Goal: Register for event/course

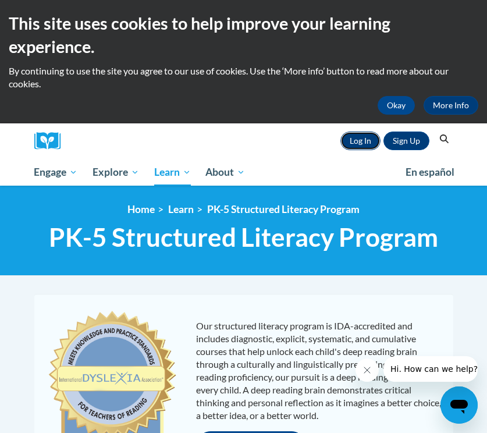
click at [357, 137] on link "Log In" at bounding box center [361, 141] width 40 height 19
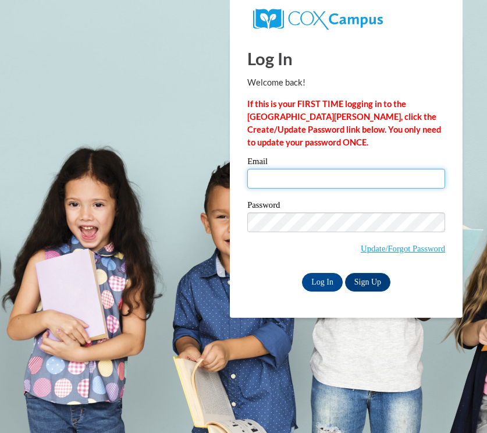
click at [313, 180] on input "Email" at bounding box center [346, 179] width 198 height 20
type input "[EMAIL_ADDRESS][DOMAIN_NAME]"
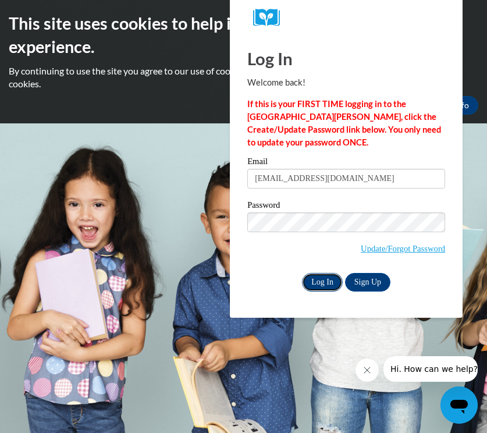
click at [330, 273] on input "Log In" at bounding box center [322, 282] width 41 height 19
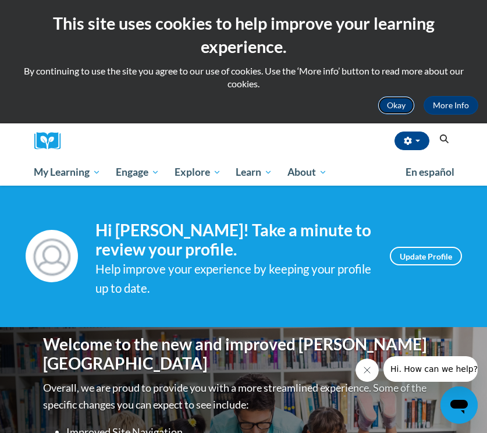
click at [399, 105] on button "Okay" at bounding box center [396, 105] width 37 height 19
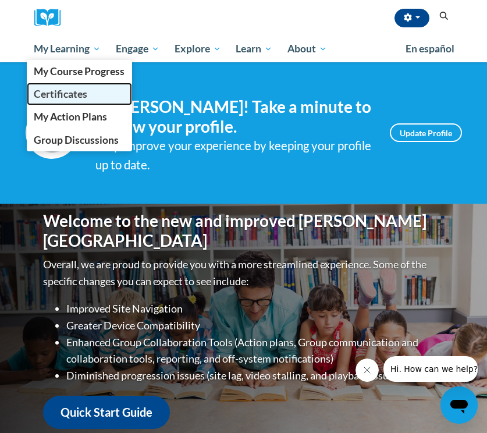
click at [79, 86] on link "Certificates" at bounding box center [80, 94] width 106 height 23
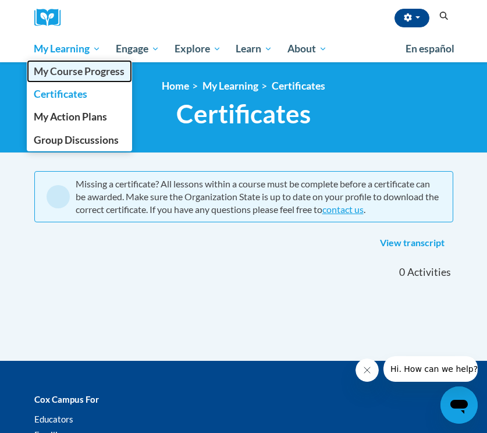
click at [91, 75] on span "My Course Progress" at bounding box center [79, 71] width 91 height 12
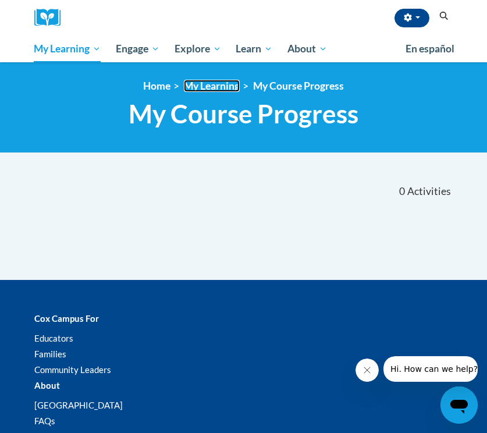
click at [211, 88] on link "My Learning" at bounding box center [212, 86] width 56 height 12
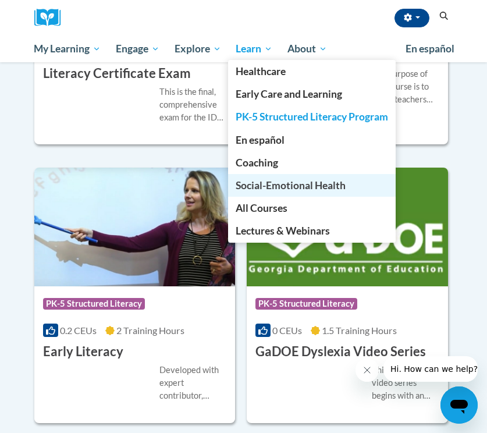
scroll to position [574, 0]
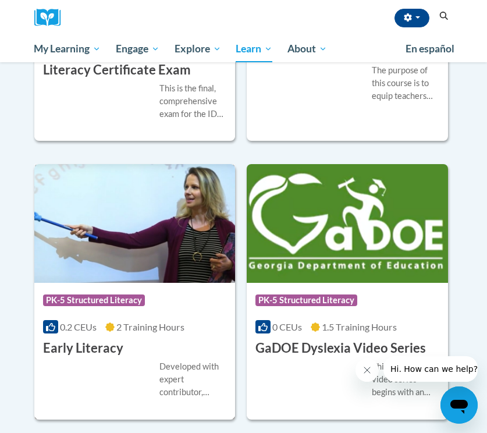
click at [149, 307] on div "Course Category: PK-5 Structured Literacy" at bounding box center [135, 302] width 184 height 26
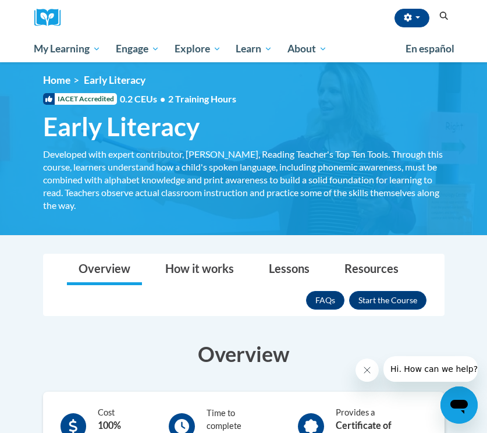
scroll to position [5, 0]
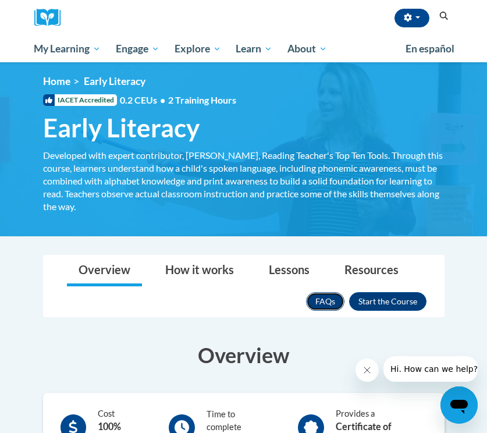
click at [325, 298] on link "FAQs" at bounding box center [325, 301] width 38 height 19
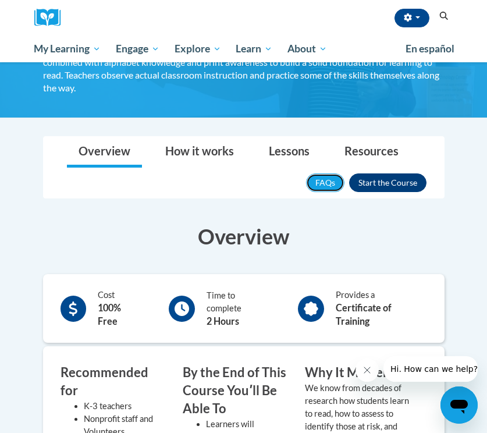
scroll to position [114, 0]
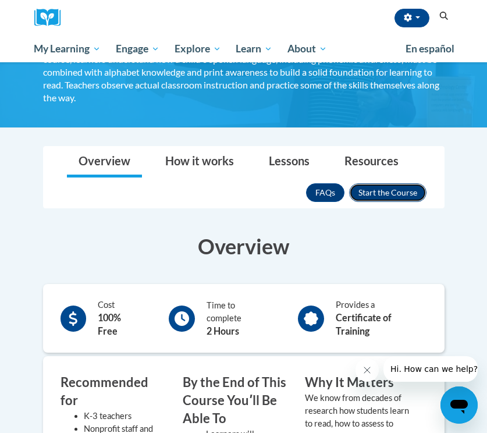
click at [406, 191] on button "Enroll" at bounding box center [387, 192] width 77 height 19
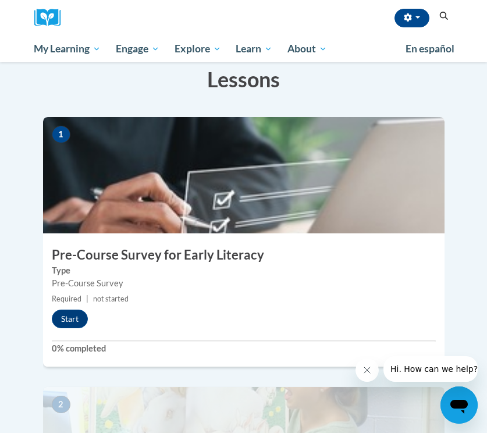
scroll to position [238, 0]
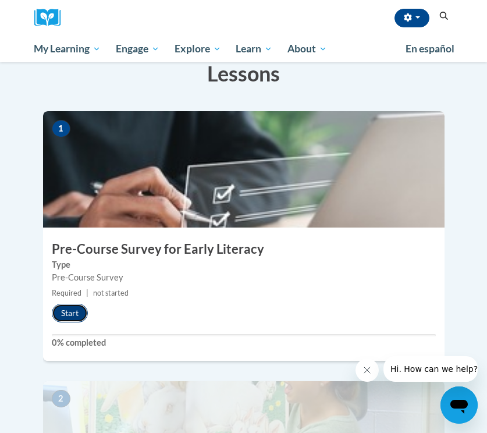
click at [80, 304] on button "Start" at bounding box center [70, 313] width 36 height 19
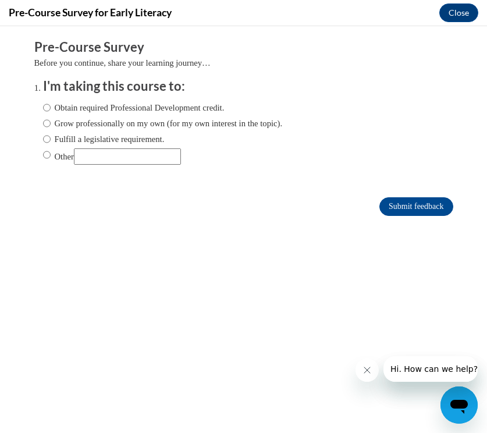
scroll to position [0, 0]
click at [81, 107] on label "Obtain required Professional Development credit." at bounding box center [134, 107] width 182 height 13
click at [51, 107] on input "Obtain required Professional Development credit." at bounding box center [47, 107] width 8 height 13
radio input "true"
click at [405, 209] on input "Submit feedback" at bounding box center [416, 206] width 73 height 19
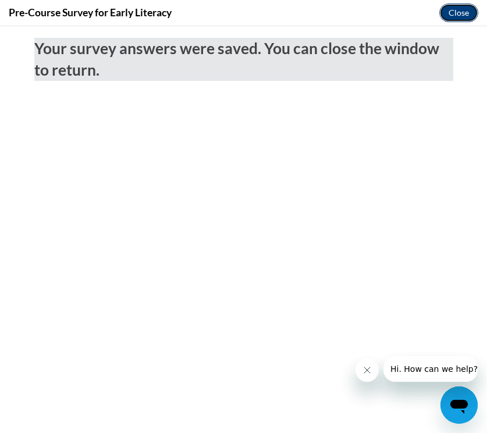
click at [460, 13] on button "Close" at bounding box center [459, 12] width 39 height 19
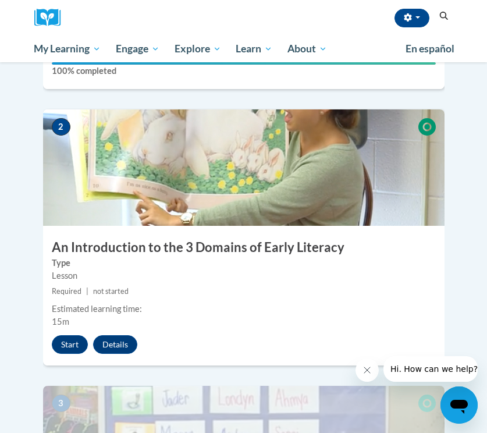
scroll to position [509, 0]
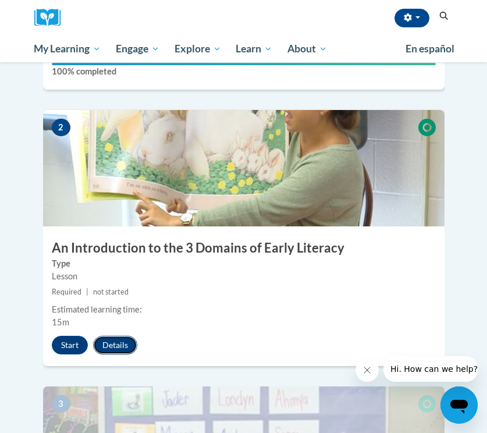
click at [107, 336] on button "Details" at bounding box center [115, 345] width 44 height 19
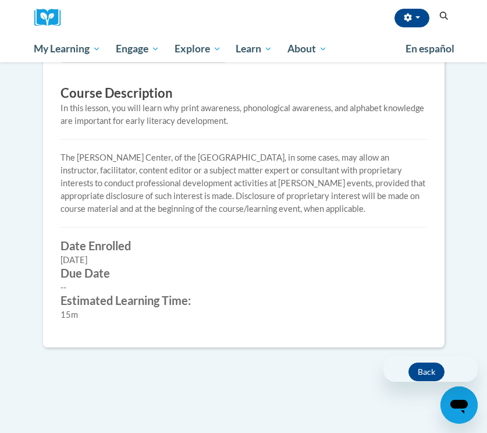
scroll to position [395, 0]
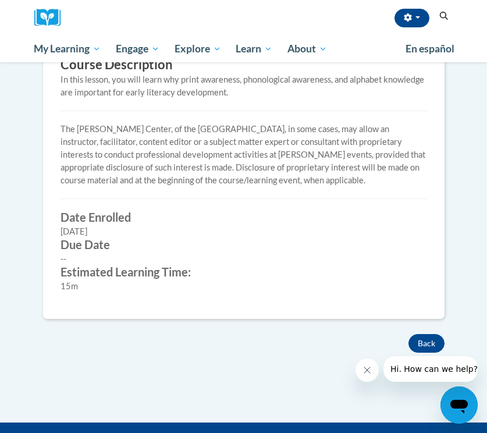
click at [419, 330] on div "Course Description In this lesson, you will learn why print awareness, phonolog…" at bounding box center [244, 127] width 402 height 413
click at [423, 339] on button "Back" at bounding box center [427, 343] width 36 height 19
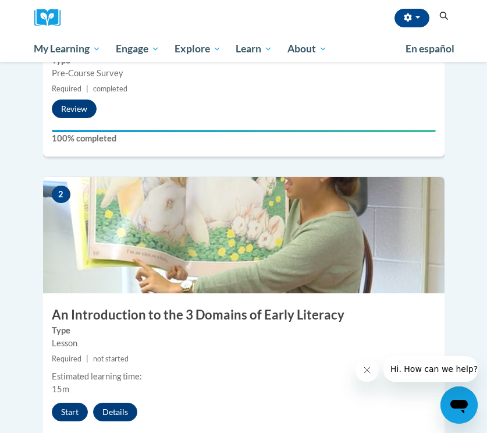
scroll to position [447, 0]
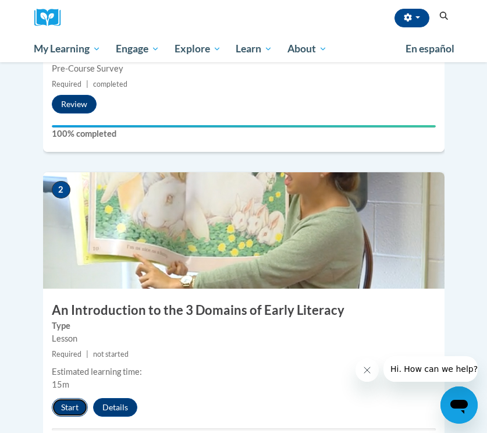
click at [69, 398] on button "Start" at bounding box center [70, 407] width 36 height 19
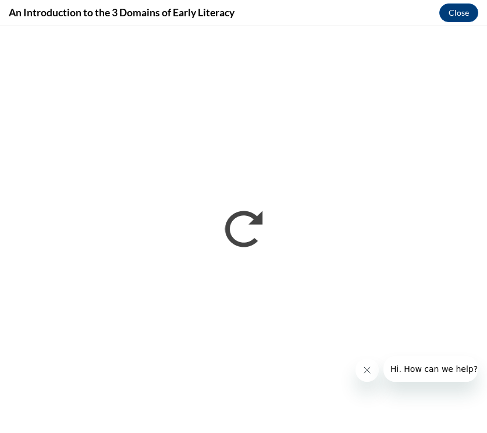
scroll to position [0, 0]
